Goal: Use online tool/utility: Utilize a website feature to perform a specific function

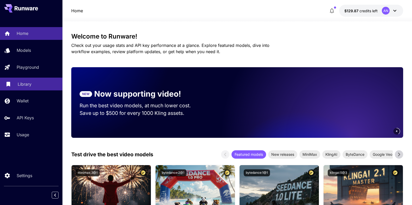
click at [23, 83] on p "Library" at bounding box center [25, 84] width 14 height 6
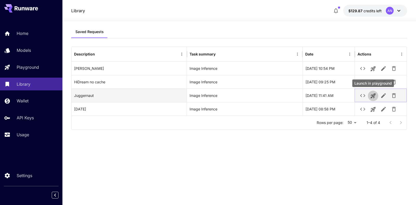
click at [372, 97] on icon "Launch in playground" at bounding box center [373, 96] width 6 height 6
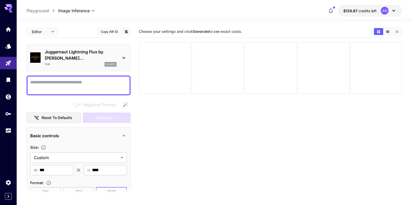
click at [69, 82] on textarea "Negative Prompt" at bounding box center [78, 85] width 97 height 12
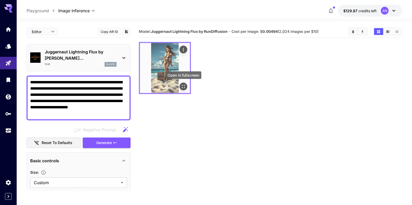
click at [185, 85] on icon "Open in fullscreen" at bounding box center [183, 86] width 3 height 3
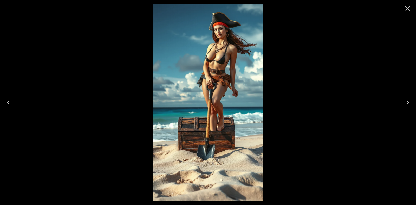
click at [406, 10] on icon "Close" at bounding box center [408, 8] width 5 height 5
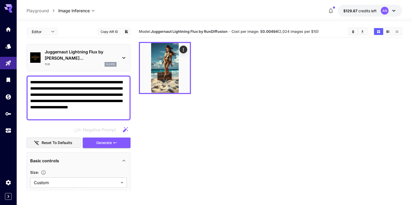
drag, startPoint x: 69, startPoint y: 82, endPoint x: 82, endPoint y: 84, distance: 13.6
click at [82, 84] on textarea "**********" at bounding box center [76, 97] width 93 height 37
click at [100, 144] on span "Generate" at bounding box center [104, 142] width 16 height 7
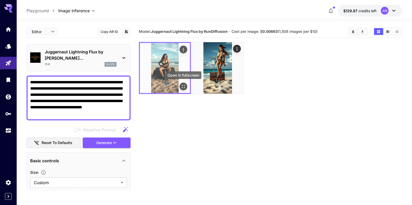
click at [186, 88] on icon "Open in fullscreen" at bounding box center [183, 86] width 5 height 5
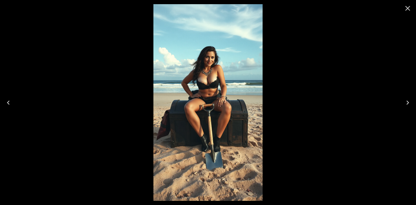
click at [407, 9] on icon "Close" at bounding box center [408, 8] width 8 height 8
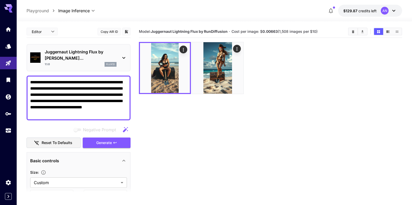
click at [68, 81] on textarea "**********" at bounding box center [76, 97] width 93 height 37
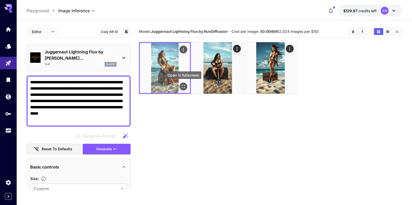
type textarea "**********"
click at [185, 87] on icon "Open in fullscreen" at bounding box center [183, 86] width 3 height 3
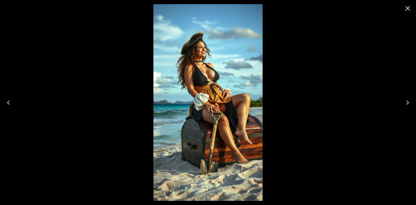
click at [408, 10] on icon "Close" at bounding box center [408, 8] width 8 height 8
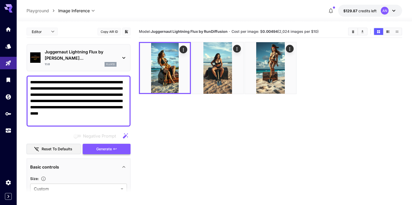
click at [105, 147] on span "Generate" at bounding box center [104, 149] width 16 height 7
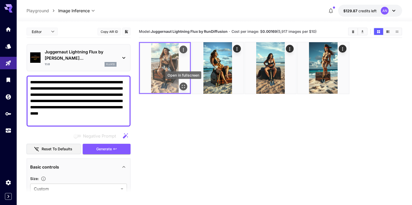
click at [184, 87] on icon "Open in fullscreen" at bounding box center [183, 86] width 5 height 5
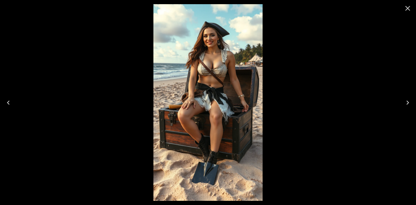
click at [404, 8] on icon "Close" at bounding box center [408, 8] width 8 height 8
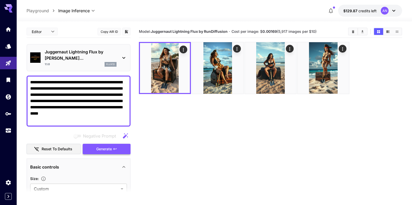
click at [101, 150] on span "Generate" at bounding box center [104, 149] width 16 height 7
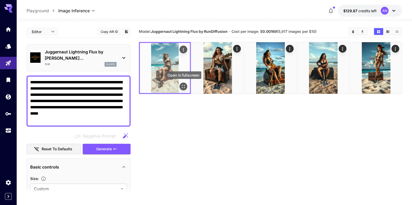
click at [183, 87] on icon "Open in fullscreen" at bounding box center [183, 86] width 5 height 5
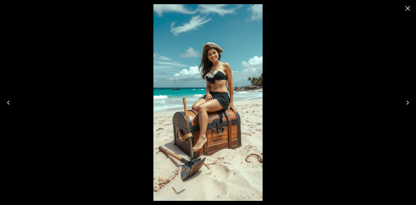
click at [407, 9] on icon "Close" at bounding box center [408, 8] width 5 height 5
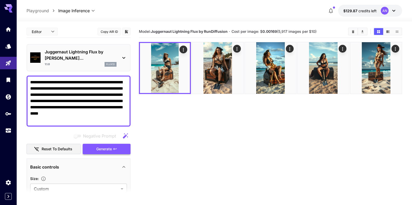
click at [99, 147] on span "Generate" at bounding box center [104, 149] width 16 height 7
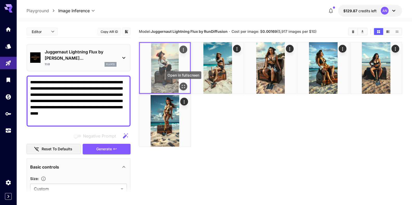
click at [185, 87] on icon "Open in fullscreen" at bounding box center [183, 86] width 3 height 3
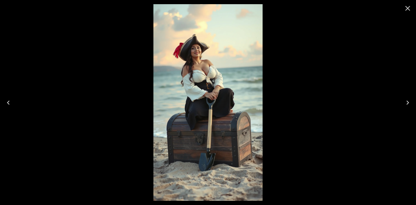
drag, startPoint x: 409, startPoint y: 8, endPoint x: 401, endPoint y: 9, distance: 7.8
click at [408, 8] on icon "Close" at bounding box center [408, 8] width 8 height 8
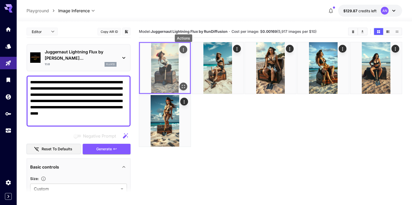
click at [185, 50] on icon "Actions" at bounding box center [183, 49] width 5 height 5
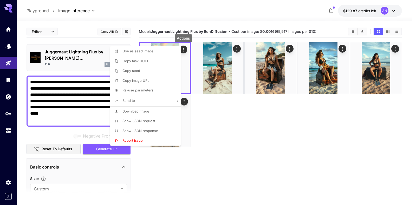
click at [138, 114] on li "Download Image" at bounding box center [147, 111] width 74 height 10
click at [73, 50] on div at bounding box center [208, 102] width 416 height 205
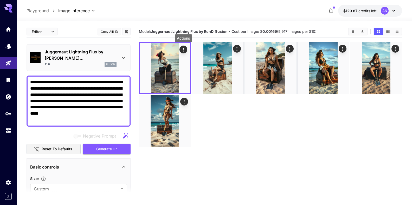
click at [73, 52] on p "Juggernaut Lightning Flux by [PERSON_NAME]..." at bounding box center [81, 55] width 72 height 12
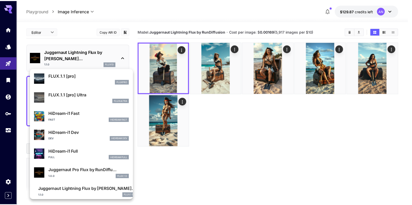
scroll to position [364, 0]
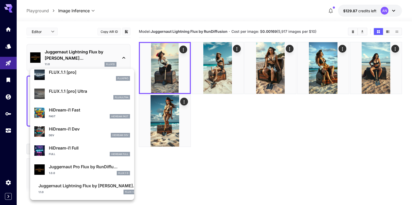
click at [80, 170] on p "Juggernaut Pro Flux by RunDiffu..." at bounding box center [89, 166] width 81 height 6
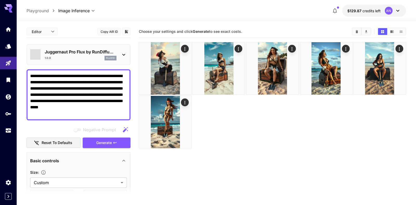
type input "**"
type input "*"
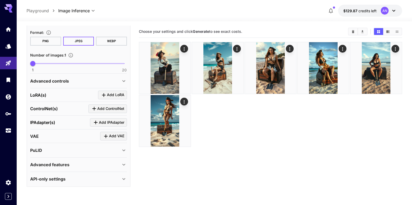
scroll to position [181, 0]
click at [71, 167] on div "Advanced features" at bounding box center [75, 164] width 91 height 6
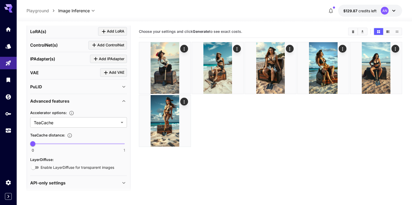
scroll to position [240, 0]
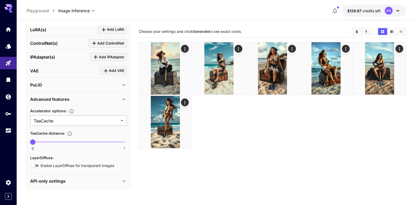
click at [60, 129] on body "**********" at bounding box center [208, 123] width 416 height 246
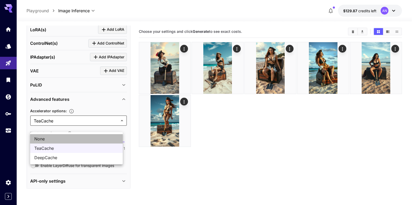
click at [51, 140] on span "None" at bounding box center [76, 139] width 84 height 6
type input "****"
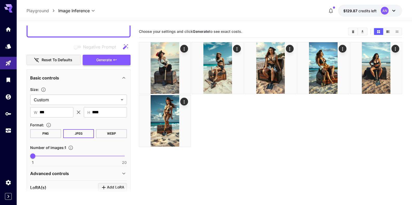
scroll to position [119, 0]
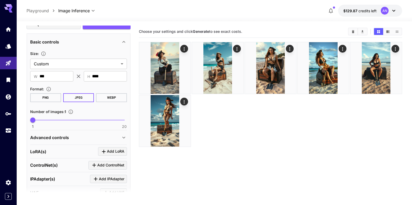
click at [108, 102] on button "WEBP" at bounding box center [111, 97] width 31 height 9
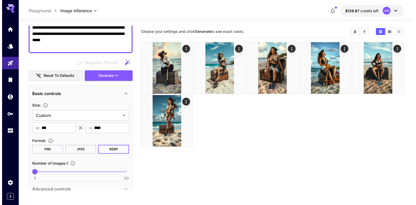
scroll to position [59, 0]
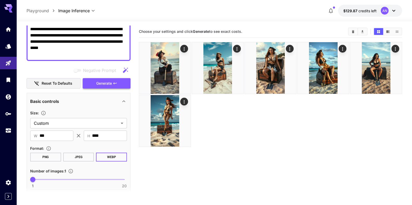
click at [104, 87] on span "Generate" at bounding box center [104, 83] width 16 height 7
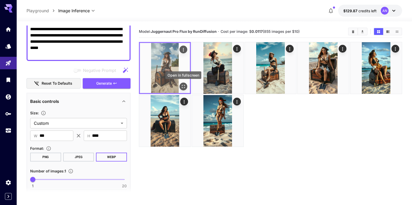
click at [182, 87] on icon "Open in fullscreen" at bounding box center [183, 86] width 5 height 5
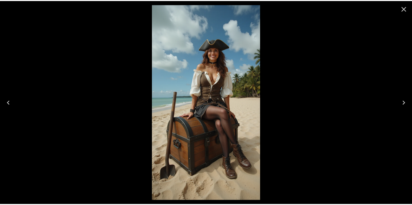
scroll to position [59, 0]
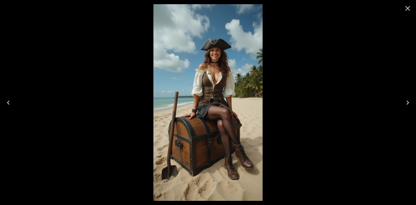
click at [406, 9] on icon "Close" at bounding box center [408, 8] width 8 height 8
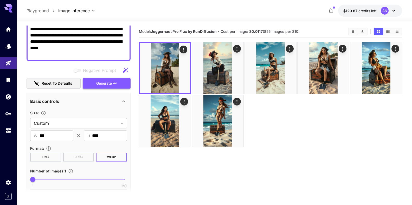
click at [99, 87] on span "Generate" at bounding box center [104, 83] width 16 height 7
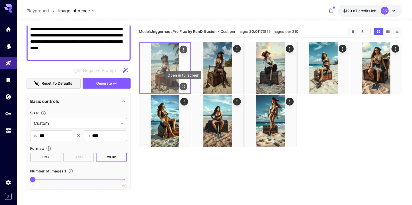
click at [183, 89] on button "Open in fullscreen" at bounding box center [184, 86] width 8 height 8
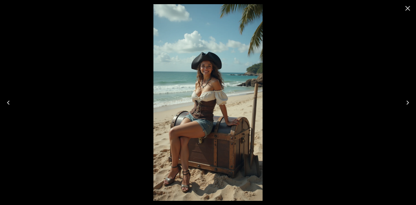
click at [405, 8] on icon "Close" at bounding box center [408, 8] width 8 height 8
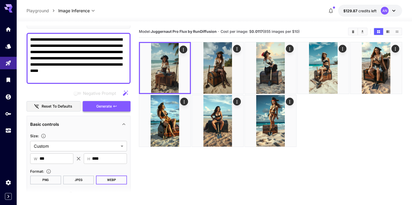
scroll to position [0, 0]
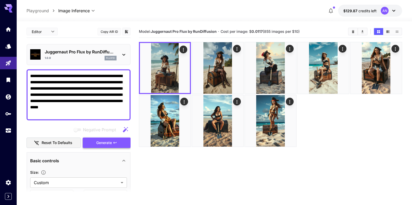
click at [97, 146] on span "Generate" at bounding box center [104, 142] width 16 height 7
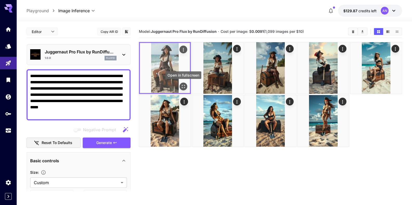
click at [183, 88] on icon "Open in fullscreen" at bounding box center [183, 86] width 5 height 5
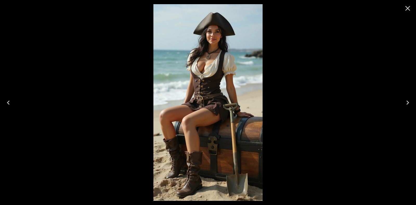
click at [406, 6] on icon "Close" at bounding box center [408, 8] width 8 height 8
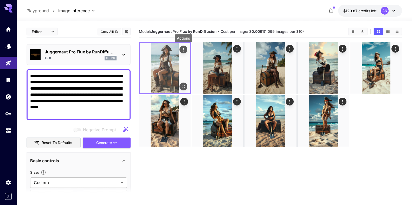
click at [185, 50] on icon "Actions" at bounding box center [183, 49] width 5 height 5
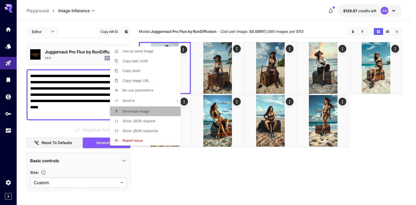
click at [137, 110] on span "Download Image" at bounding box center [136, 111] width 27 height 4
click at [350, 30] on div at bounding box center [208, 102] width 416 height 205
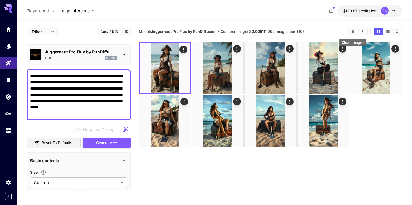
click at [353, 29] on button "Clear Images" at bounding box center [353, 31] width 9 height 7
